Goal: Information Seeking & Learning: Find specific fact

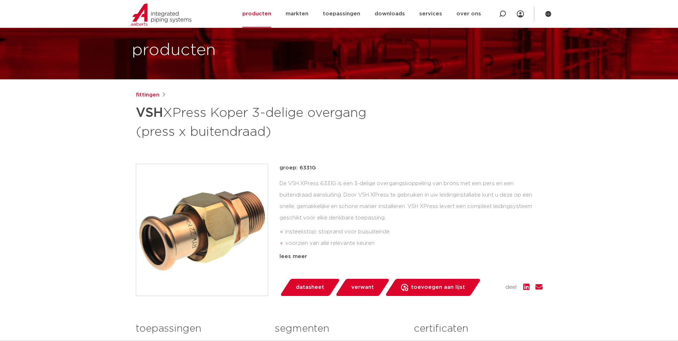
click at [534, 127] on div "fittingen VSH XPress Koper 3-delige overgang (press x buitendraad)" at bounding box center [339, 116] width 407 height 50
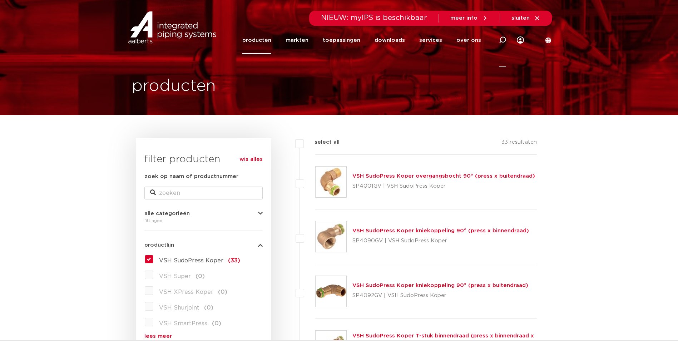
click at [502, 39] on icon at bounding box center [502, 39] width 7 height 7
type input "3 delige koppeling"
click at [143, 32] on img at bounding box center [173, 27] width 92 height 32
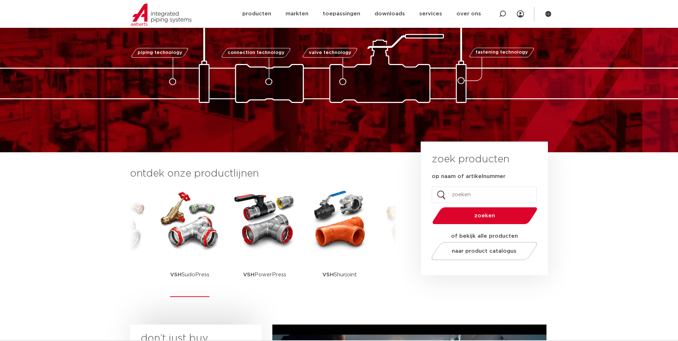
scroll to position [36, 0]
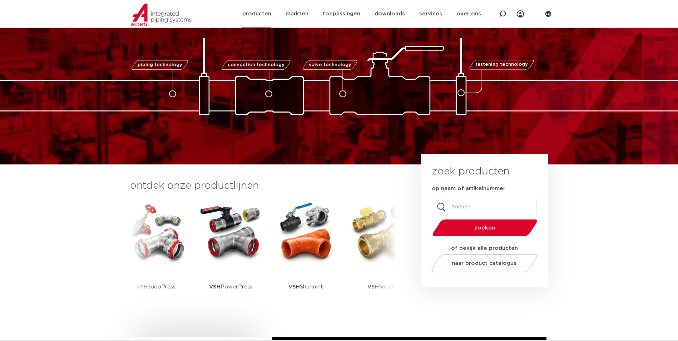
click at [258, 19] on link "producten" at bounding box center [256, 14] width 29 height 28
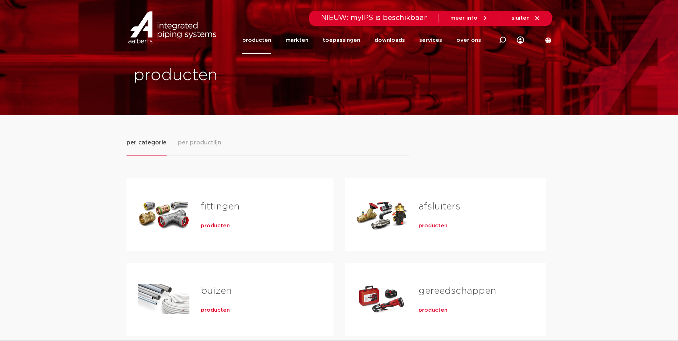
click at [222, 229] on span "producten" at bounding box center [215, 225] width 29 height 7
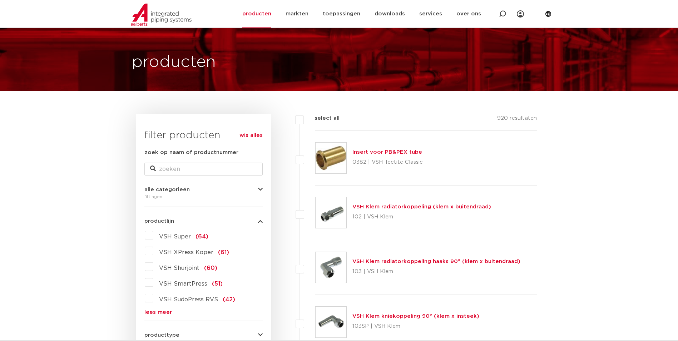
scroll to position [36, 0]
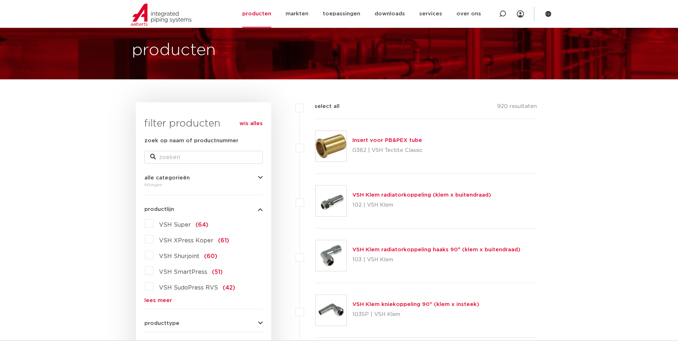
click at [168, 300] on link "lees meer" at bounding box center [203, 300] width 118 height 5
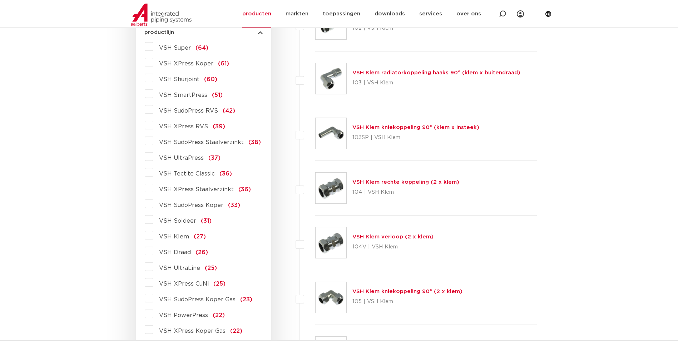
scroll to position [214, 0]
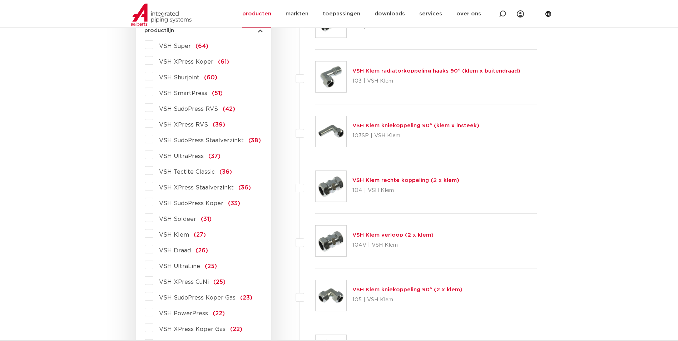
click at [193, 191] on span "VSH XPress Staalverzinkt" at bounding box center [196, 188] width 75 height 6
click at [0, 0] on input "VSH XPress Staalverzinkt (36)" at bounding box center [0, 0] width 0 height 0
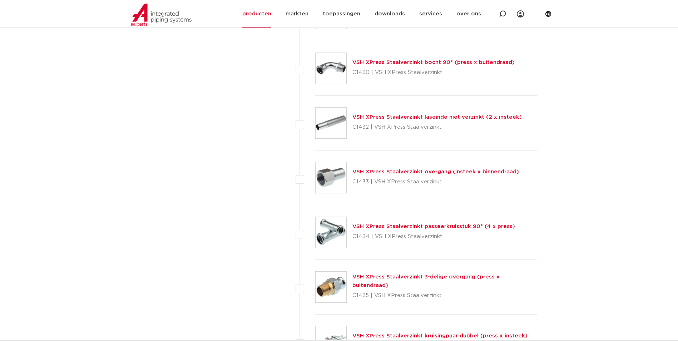
scroll to position [1358, 0]
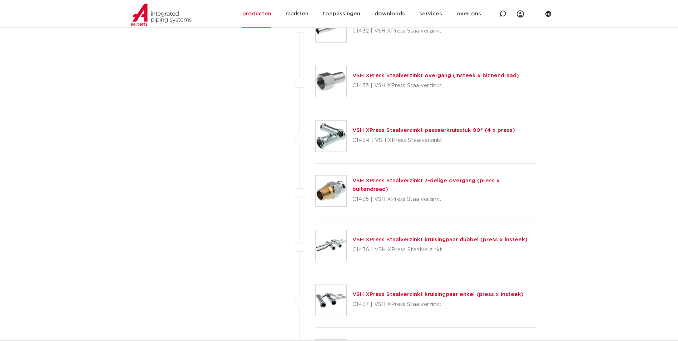
click at [416, 183] on link "VSH XPress Staalverzinkt 3-delige overgang (press x buitendraad)" at bounding box center [425, 185] width 147 height 14
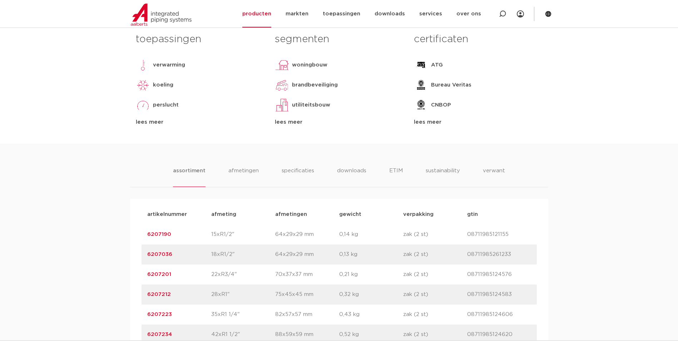
scroll to position [465, 0]
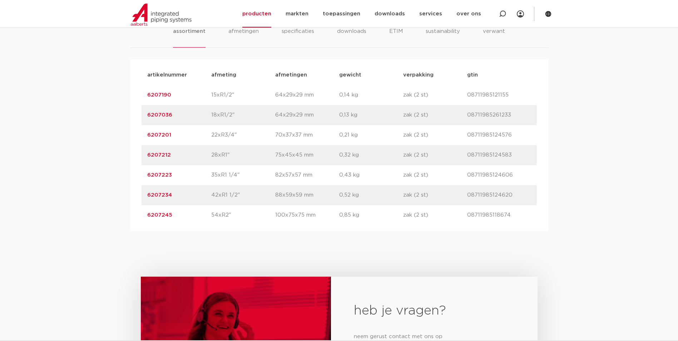
click at [168, 154] on link "6207212" at bounding box center [159, 154] width 24 height 5
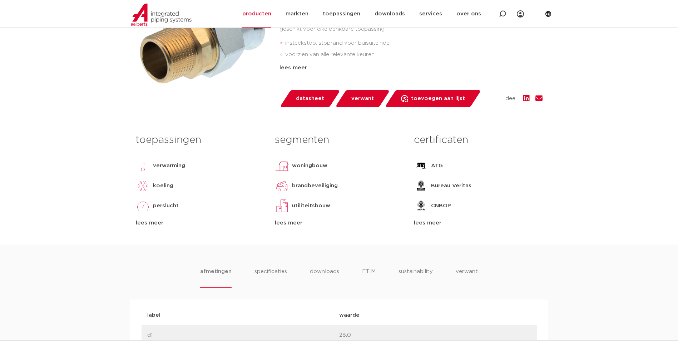
scroll to position [107, 0]
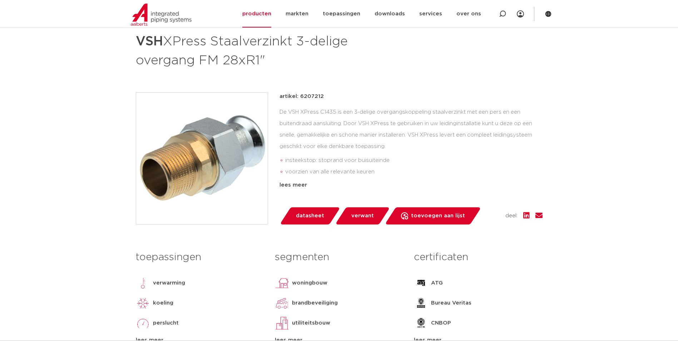
drag, startPoint x: 322, startPoint y: 94, endPoint x: 301, endPoint y: 97, distance: 21.6
click at [301, 97] on div "artikel: 6207212" at bounding box center [411, 96] width 263 height 9
copy p "6207212"
click at [465, 88] on div "fittingen groep: C1435 VSH XPress Staalverzinkt 3-delige overgang FM 28xR1" Lea…" at bounding box center [339, 190] width 418 height 342
